Goal: Communication & Community: Answer question/provide support

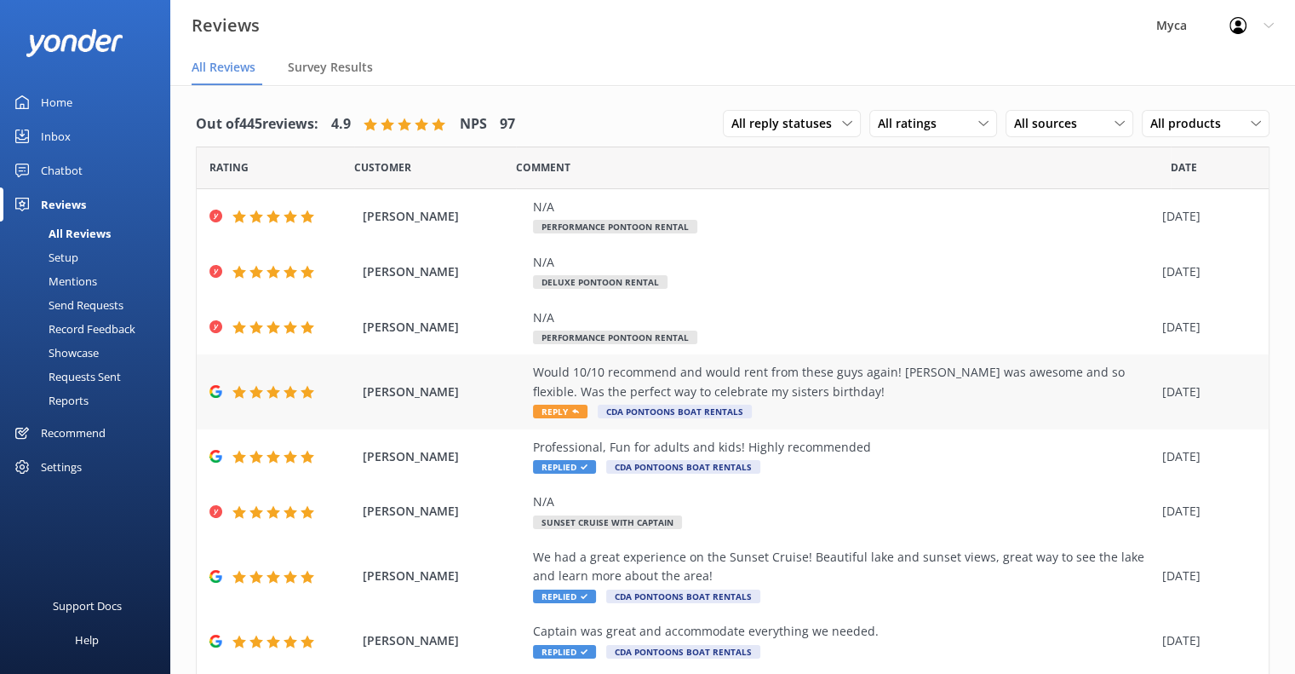
click at [570, 411] on span "Reply" at bounding box center [560, 411] width 55 height 14
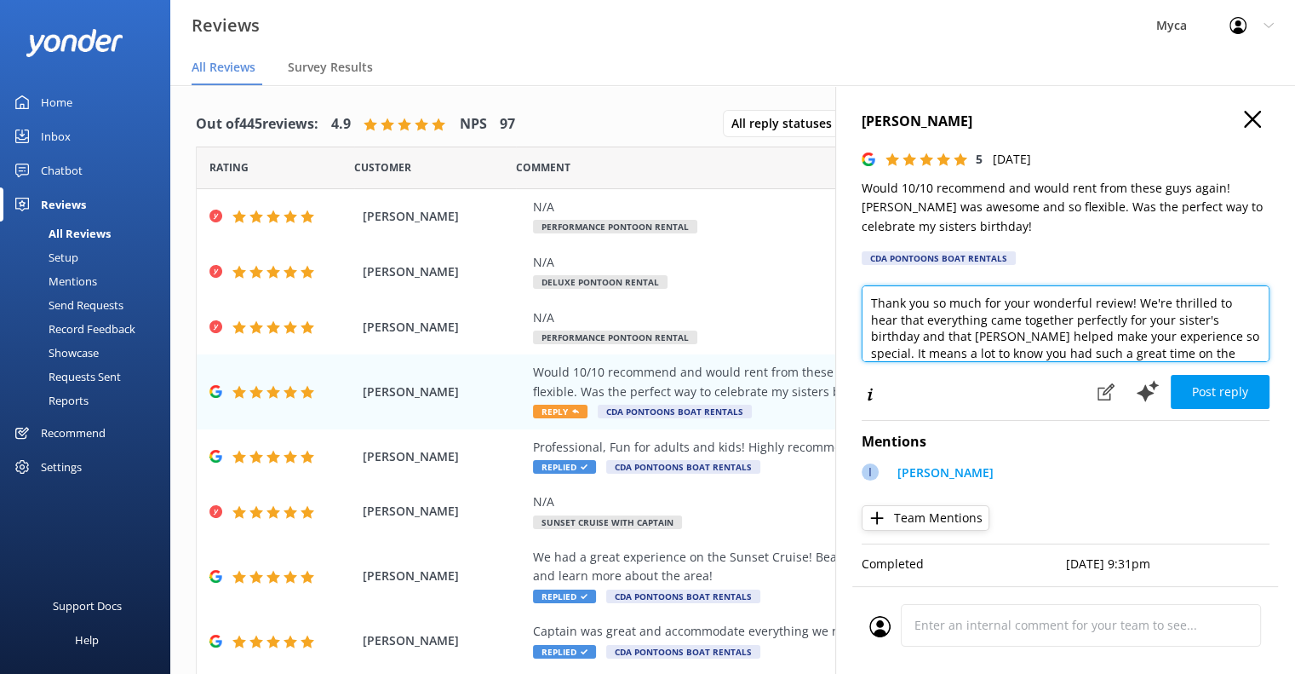
drag, startPoint x: 1129, startPoint y: 302, endPoint x: 851, endPoint y: 304, distance: 278.5
click at [851, 304] on div "[PERSON_NAME] 5 [DATE] Would 10/10 recommend and would rent from these guys aga…" at bounding box center [1065, 422] width 460 height 674
click at [1158, 321] on textarea "Hi [PERSON_NAME], We're thrilled to hear that everything came together perfectl…" at bounding box center [1066, 323] width 408 height 77
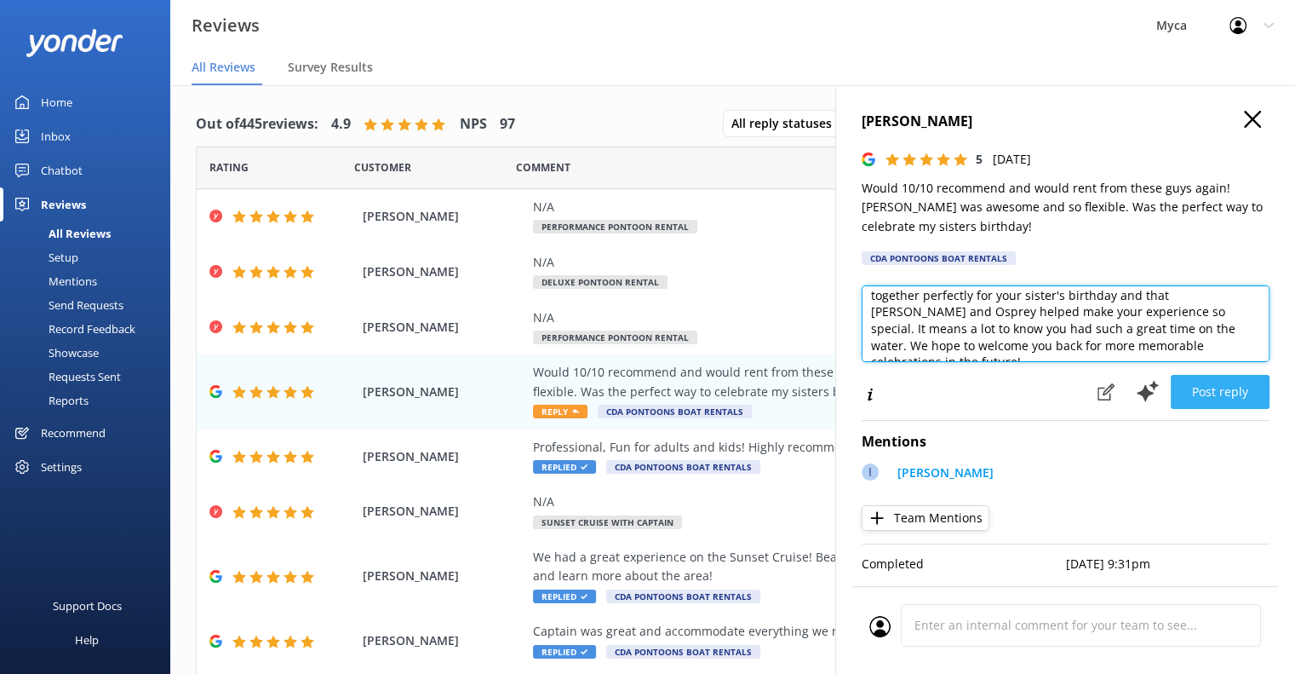
type textarea "Hi [PERSON_NAME], We're thrilled to hear that everything came together perfectl…"
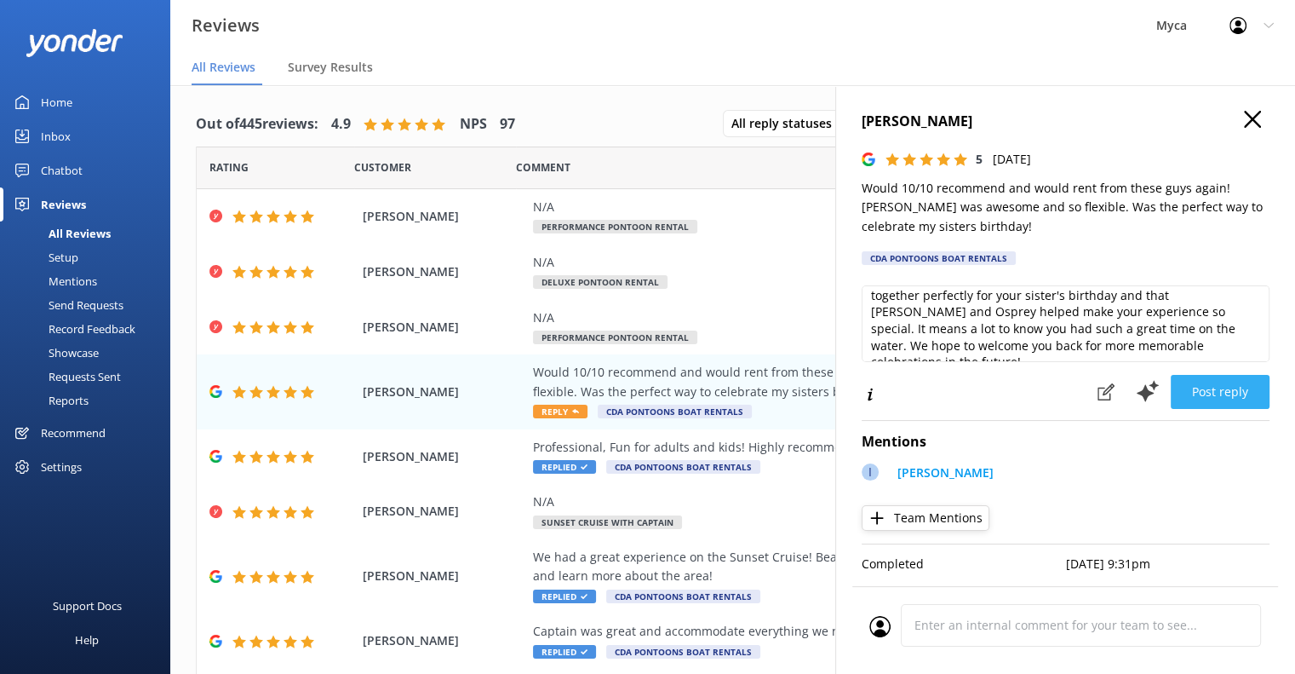
click at [1209, 391] on button "Post reply" at bounding box center [1220, 392] width 99 height 34
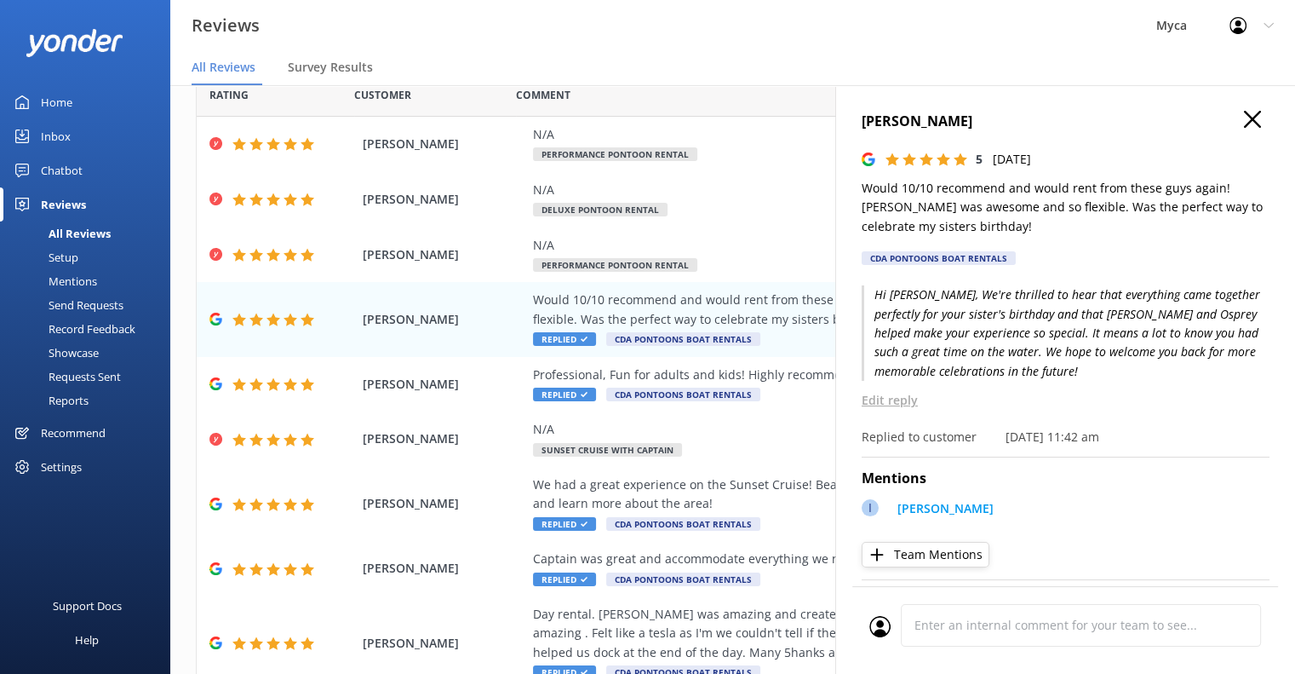
scroll to position [0, 0]
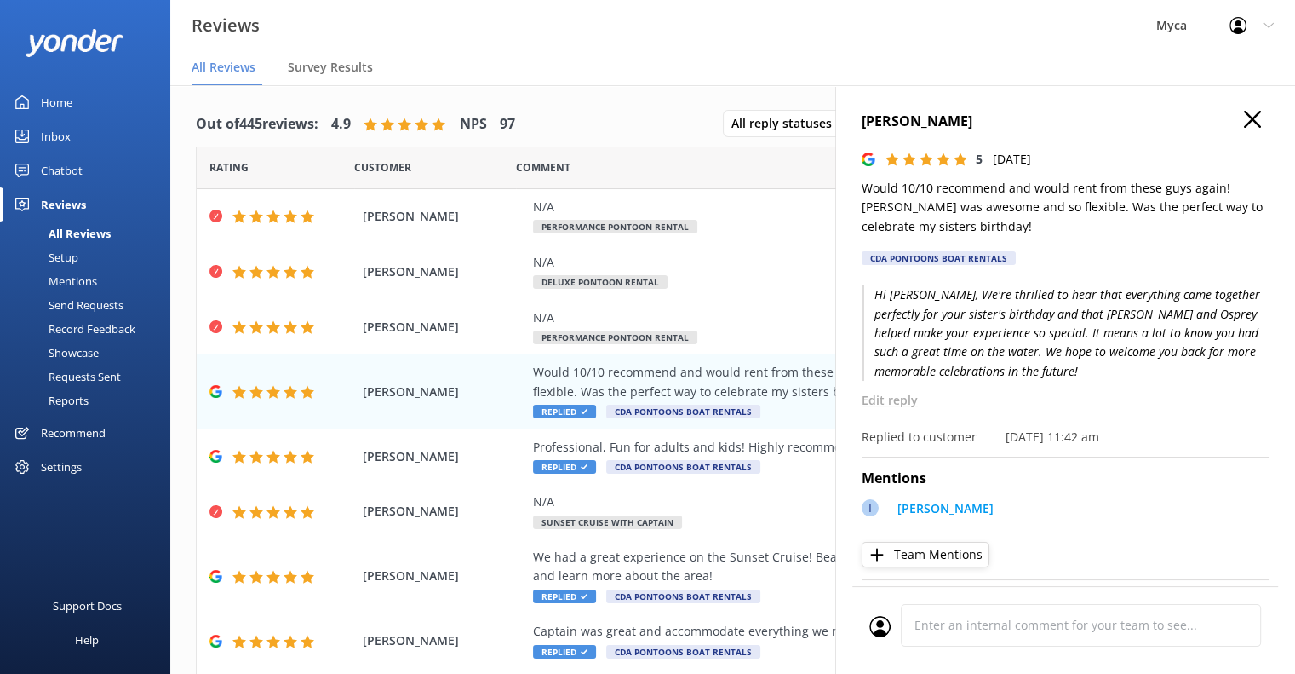
click at [1244, 117] on icon "button" at bounding box center [1252, 119] width 17 height 17
